Goal: Task Accomplishment & Management: Complete application form

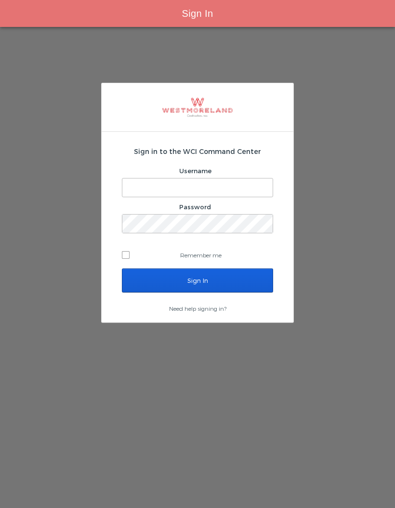
type input "[EMAIL_ADDRESS][PERSON_NAME][DOMAIN_NAME]"
click at [226, 284] on input "Sign In" at bounding box center [197, 281] width 151 height 24
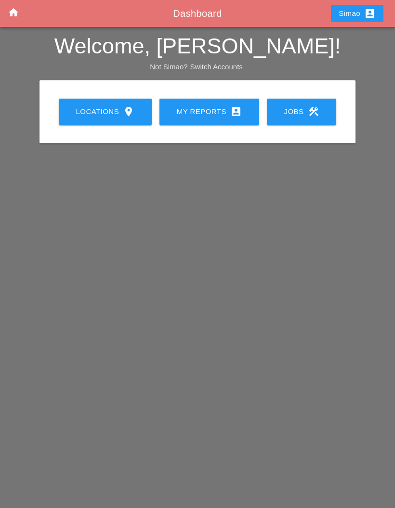
click at [211, 115] on div "My Reports account_box" at bounding box center [209, 112] width 69 height 12
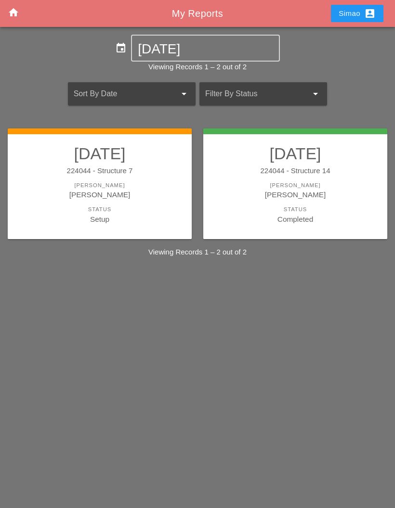
click at [157, 194] on div "[PERSON_NAME]" at bounding box center [99, 194] width 165 height 11
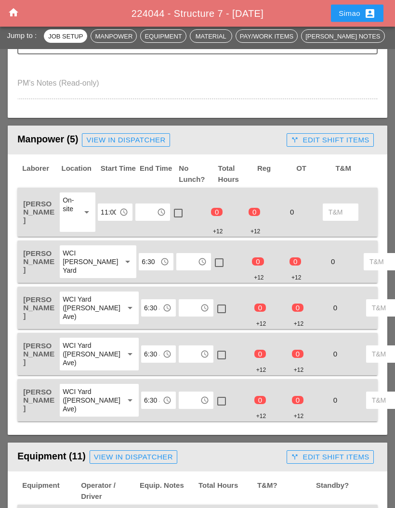
scroll to position [437, 0]
click at [153, 205] on input "text" at bounding box center [145, 212] width 15 height 15
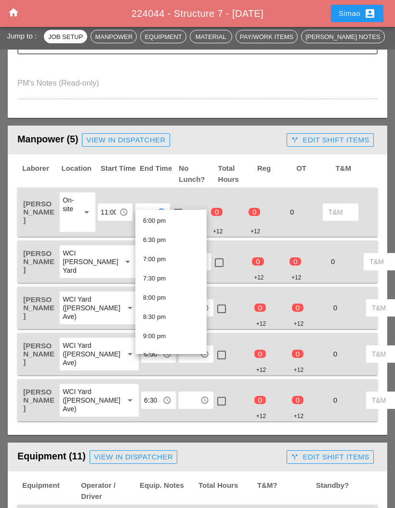
scroll to position [687, 0]
click at [182, 248] on div "6:30 pm" at bounding box center [171, 247] width 56 height 12
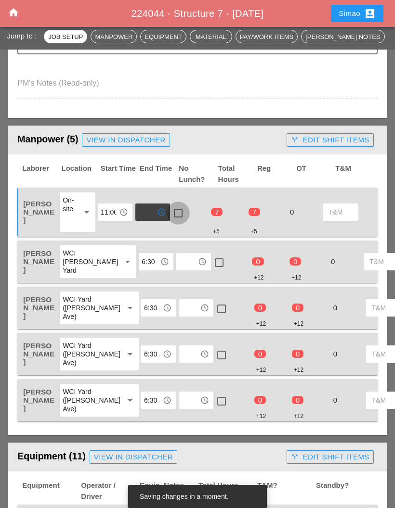
click at [181, 205] on div at bounding box center [178, 213] width 16 height 16
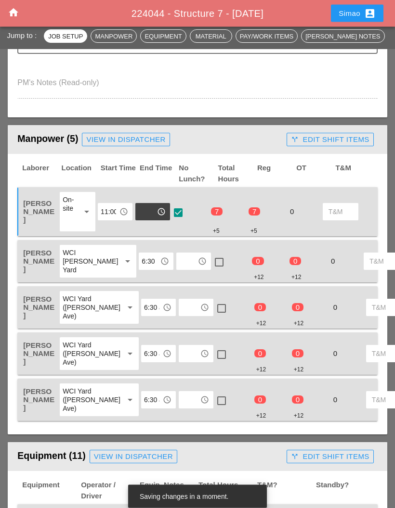
scroll to position [437, 0]
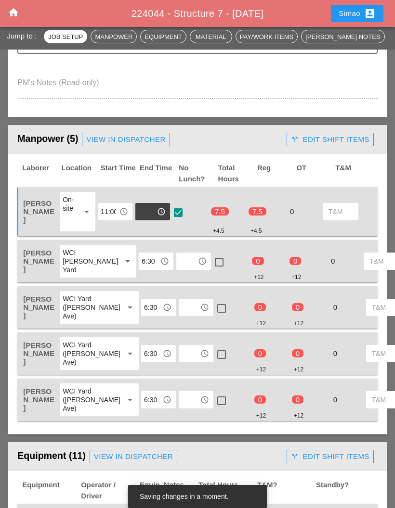
click at [179, 254] on input "text" at bounding box center [186, 261] width 15 height 15
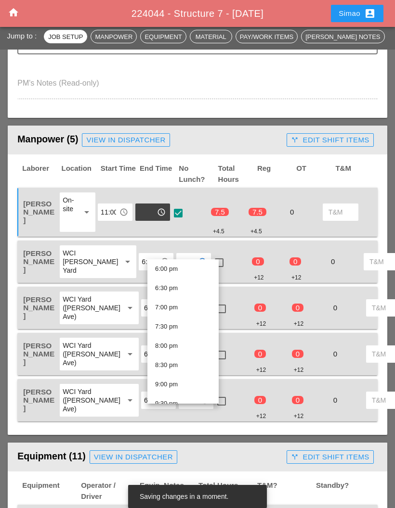
scroll to position [684, 0]
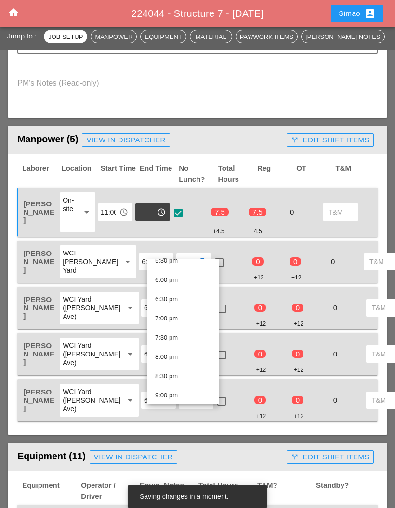
click at [193, 299] on div "6:30 pm" at bounding box center [183, 300] width 56 height 12
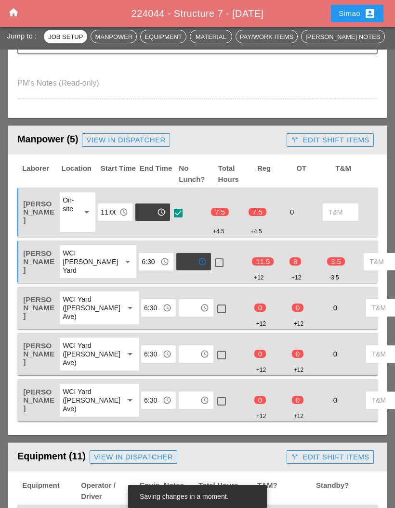
click at [211, 255] on div at bounding box center [219, 263] width 16 height 16
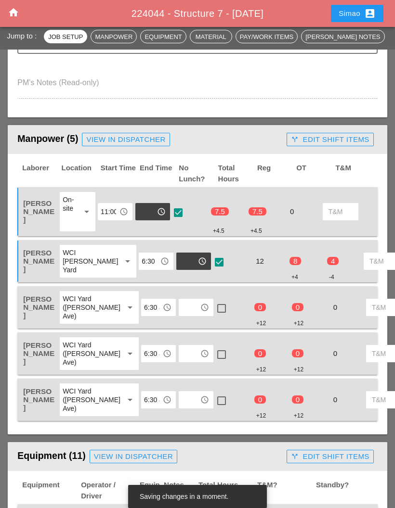
click at [181, 300] on input "text" at bounding box center [188, 307] width 15 height 15
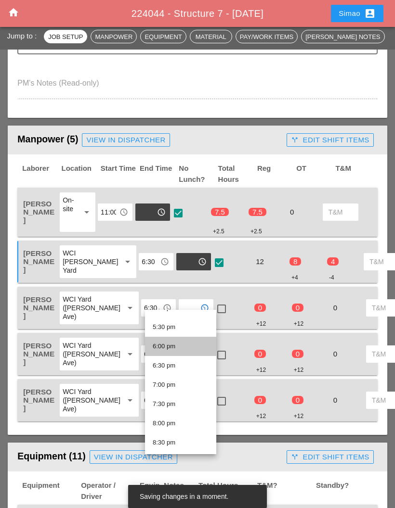
scroll to position [693, 0]
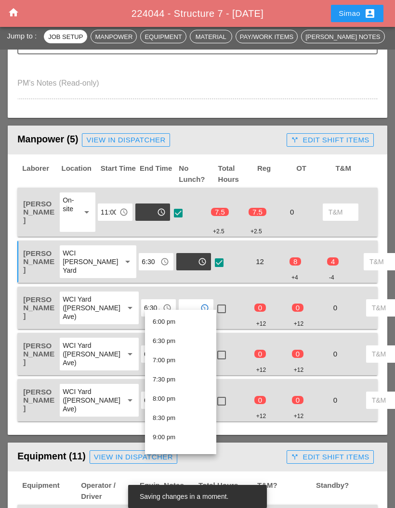
click at [188, 343] on div "6:30 pm" at bounding box center [181, 342] width 56 height 12
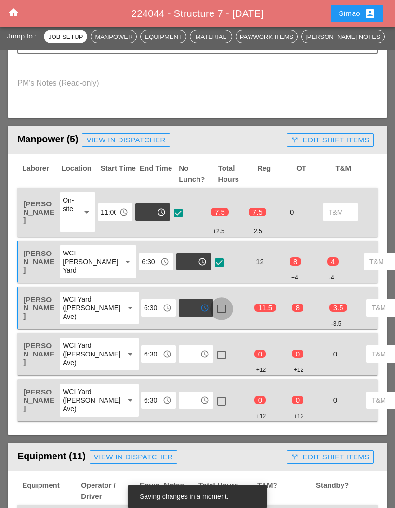
click at [213, 303] on div at bounding box center [221, 309] width 16 height 16
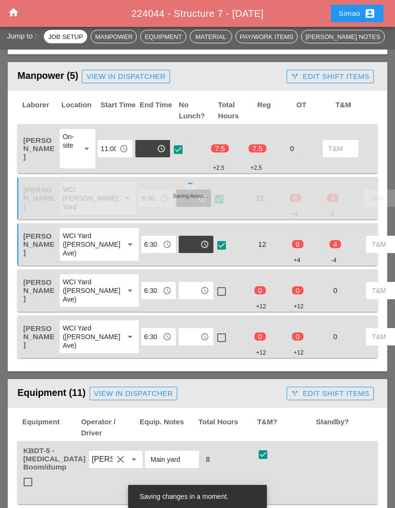
click at [181, 295] on input "text" at bounding box center [188, 290] width 15 height 15
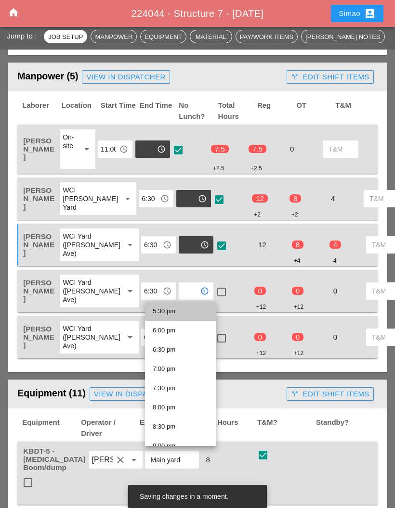
scroll to position [677, 0]
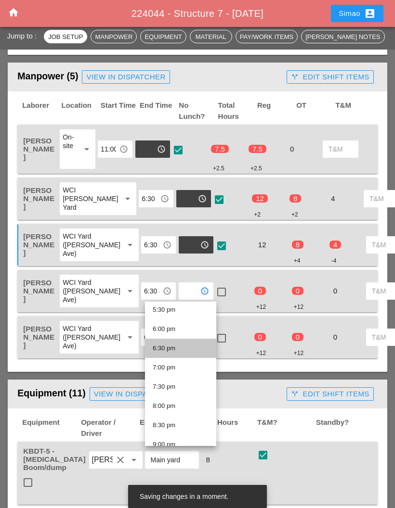
click at [178, 349] on div "6:30 pm" at bounding box center [181, 349] width 56 height 12
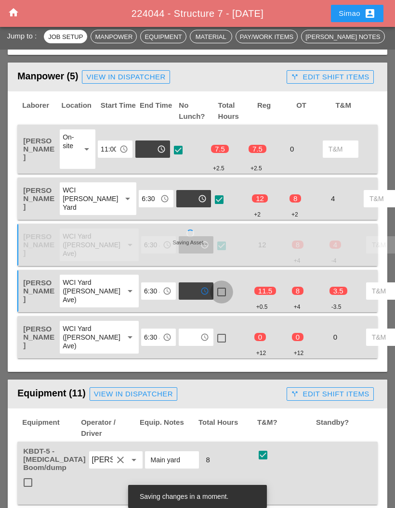
click at [213, 291] on div at bounding box center [221, 292] width 16 height 16
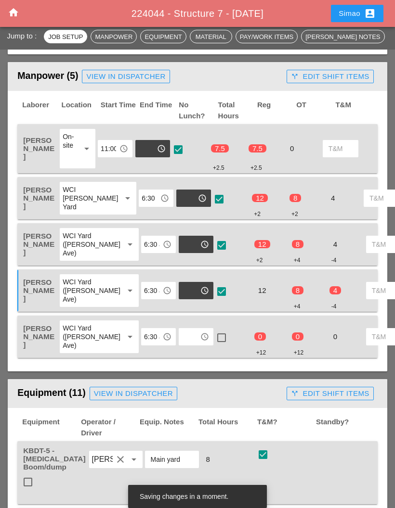
click at [181, 345] on input "text" at bounding box center [188, 336] width 15 height 15
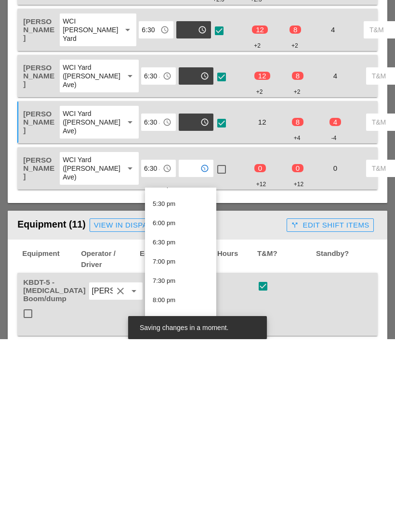
scroll to position [671, 0]
click at [184, 442] on div "7:30 pm" at bounding box center [181, 448] width 56 height 12
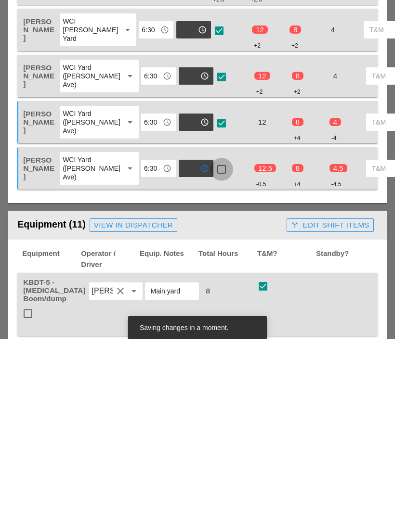
click at [213, 330] on div at bounding box center [221, 338] width 16 height 16
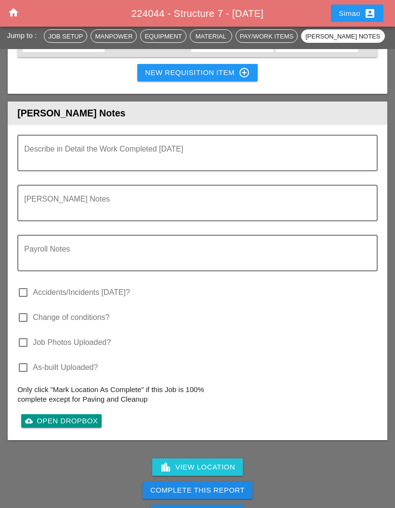
scroll to position [1714, 0]
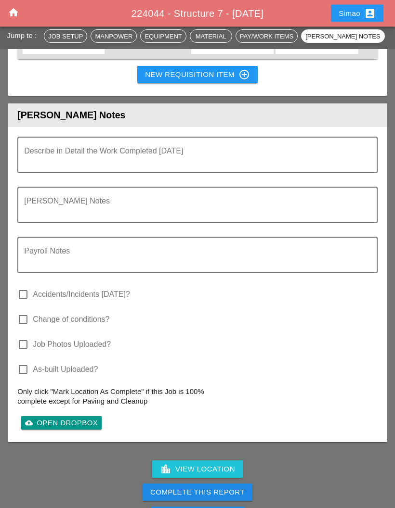
click at [88, 150] on textarea "Describe in Detail the Work Completed Today" at bounding box center [193, 161] width 339 height 23
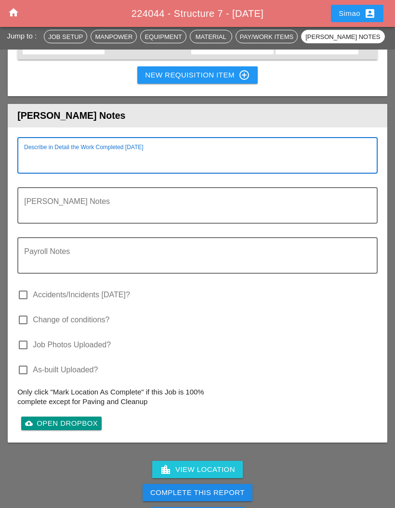
click at [81, 150] on textarea "Describe in Detail the Work Completed Today" at bounding box center [193, 161] width 339 height 23
click at [58, 150] on textarea "Describe in Detail the Work Completed Today" at bounding box center [193, 161] width 339 height 23
paste textarea "WZTC for a left lane closure (service road) Remove wood forms Restore the grass…"
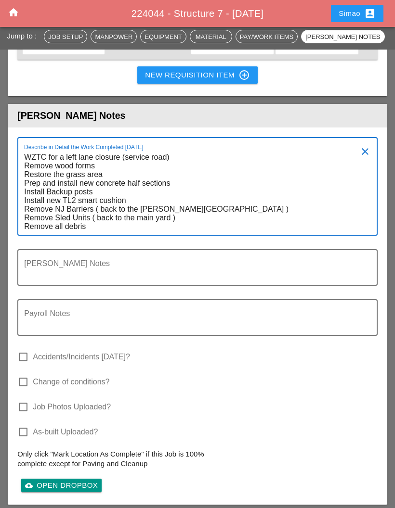
click at [184, 206] on textarea "WZTC for a left lane closure (service road) Remove wood forms Restore the grass…" at bounding box center [193, 192] width 339 height 85
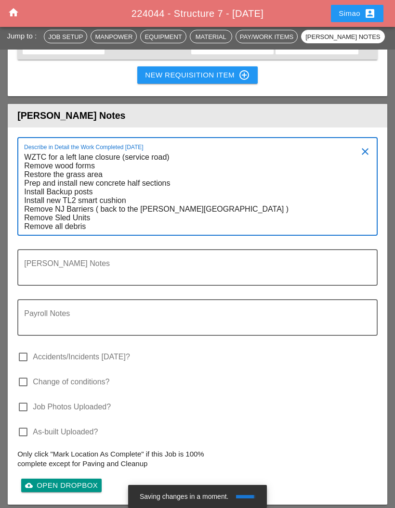
click at [53, 194] on textarea "WZTC for a left lane closure (service road) Remove wood forms Restore the grass…" at bounding box center [193, 192] width 339 height 85
click at [47, 176] on textarea "WZTC for a left lane closure (service road) Remove wood forms Restore the grass…" at bounding box center [193, 192] width 339 height 85
click at [111, 157] on textarea "WZTC for a left lane closure (service road) Remove wood forms Restore the grass…" at bounding box center [193, 192] width 339 height 85
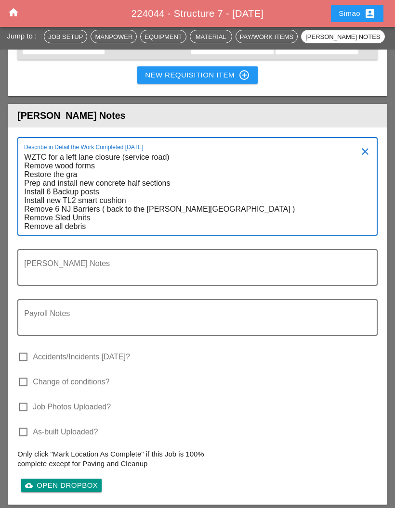
click at [104, 165] on textarea "WZTC for a left lane closure (service road) Remove wood forms Restore the gra P…" at bounding box center [193, 192] width 339 height 85
click at [112, 160] on textarea "WZTC for a left lane closure (service road) Remove wood forms Restore the gra P…" at bounding box center [193, 192] width 339 height 85
click at [110, 202] on textarea "WZTC for a left lane closure (service road) Remove wood forms Restore the grass…" at bounding box center [193, 192] width 339 height 85
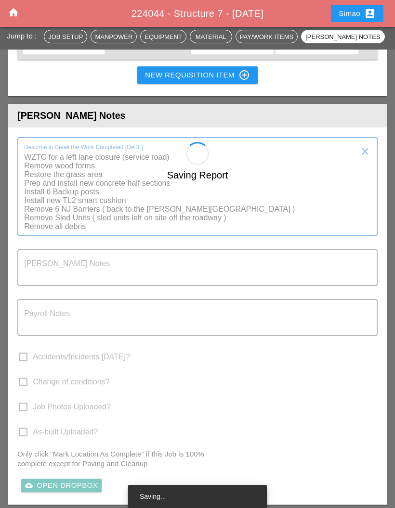
click at [101, 216] on div "Saving Report" at bounding box center [197, 330] width 379 height 377
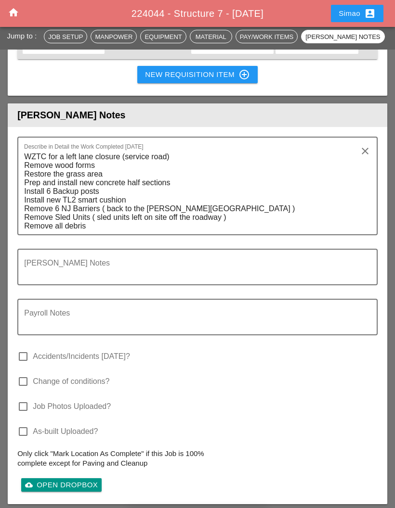
click at [113, 211] on textarea "WZTC for a left lane closure (service road) Remove wood forms Restore the grass…" at bounding box center [193, 191] width 339 height 85
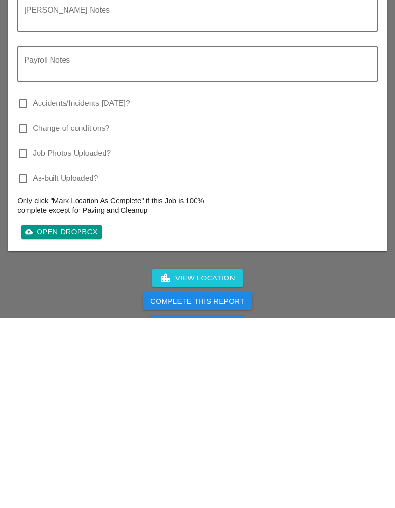
scroll to position [1778, 0]
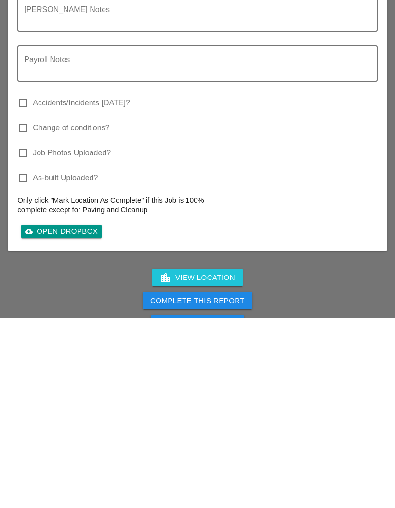
type textarea "WZTC for a left lane closure (service road) Remove wood forms Restore the grass…"
click at [83, 417] on div "cloud_upload Open Dropbox" at bounding box center [61, 422] width 73 height 11
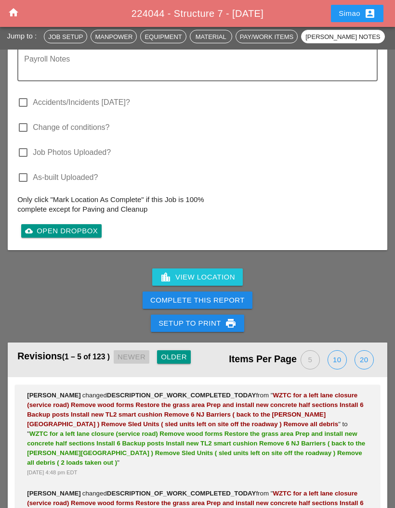
scroll to position [2008, 0]
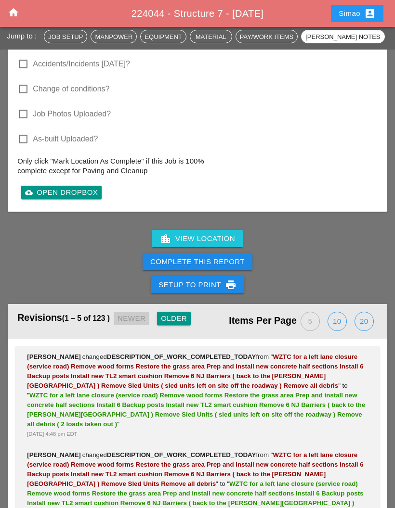
click at [25, 106] on div at bounding box center [23, 114] width 16 height 16
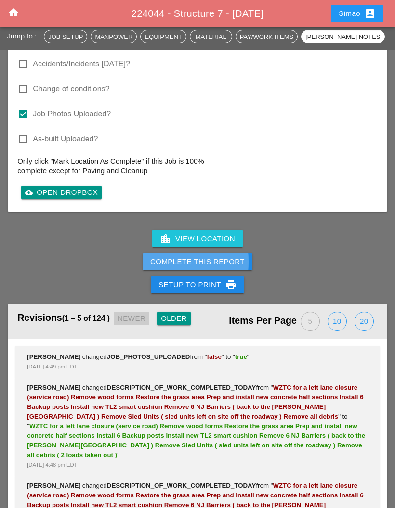
click at [225, 257] on div "Complete This Report" at bounding box center [197, 262] width 94 height 11
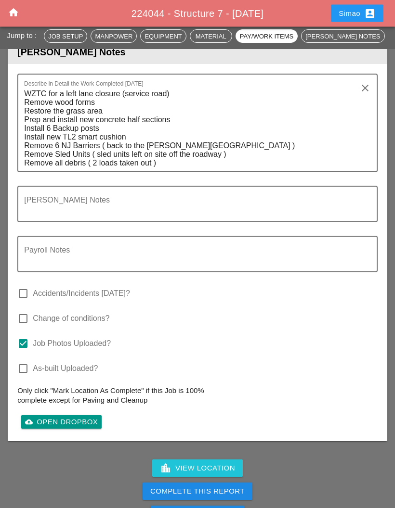
scroll to position [1830, 0]
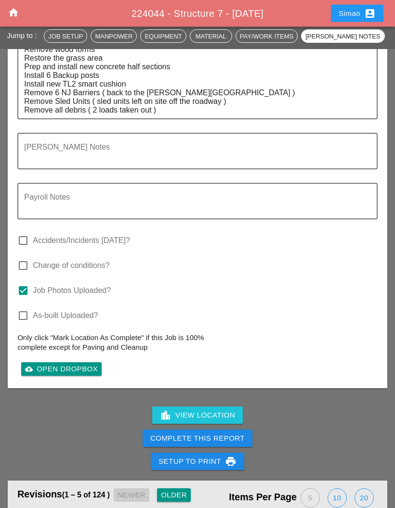
click at [229, 434] on div "Complete This Report" at bounding box center [197, 439] width 94 height 11
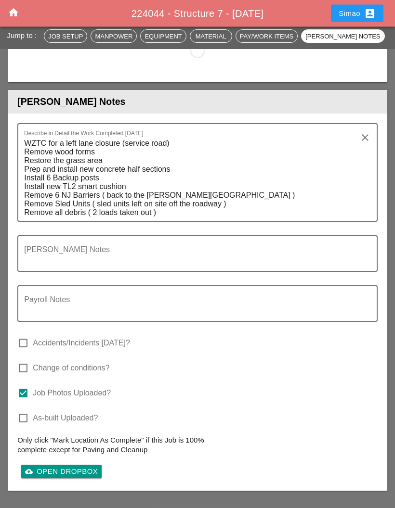
scroll to position [1324, 0]
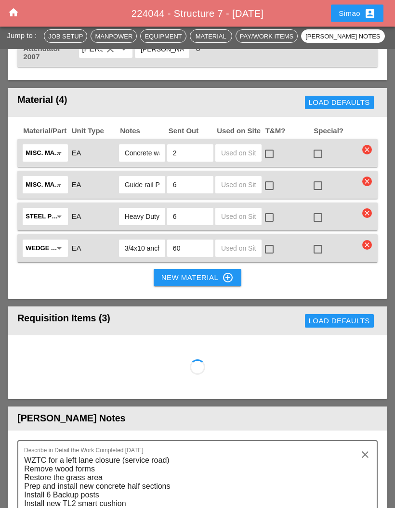
click at [241, 225] on input "text" at bounding box center [238, 216] width 35 height 15
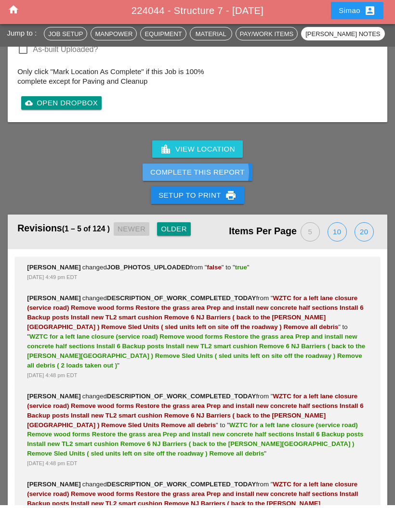
click at [232, 170] on div "Complete This Report" at bounding box center [197, 175] width 94 height 11
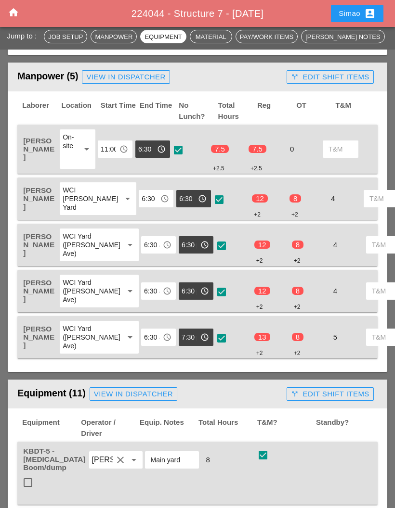
scroll to position [499, 0]
